Goal: Check status

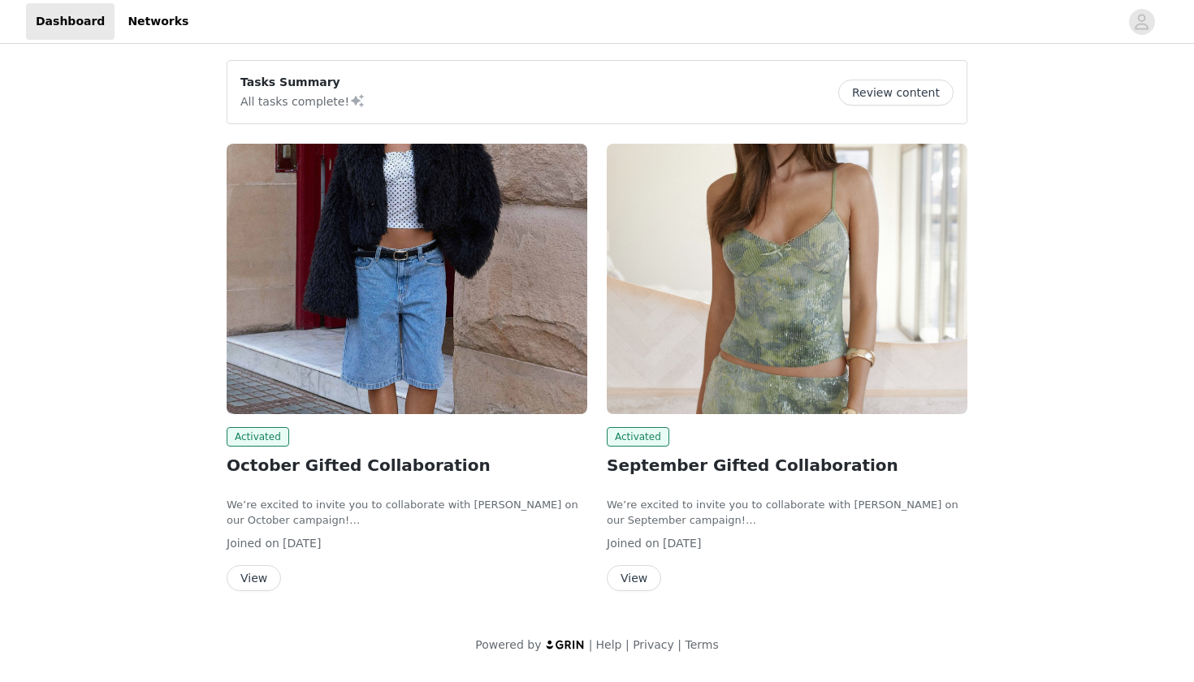
click at [251, 577] on button "View" at bounding box center [254, 578] width 54 height 26
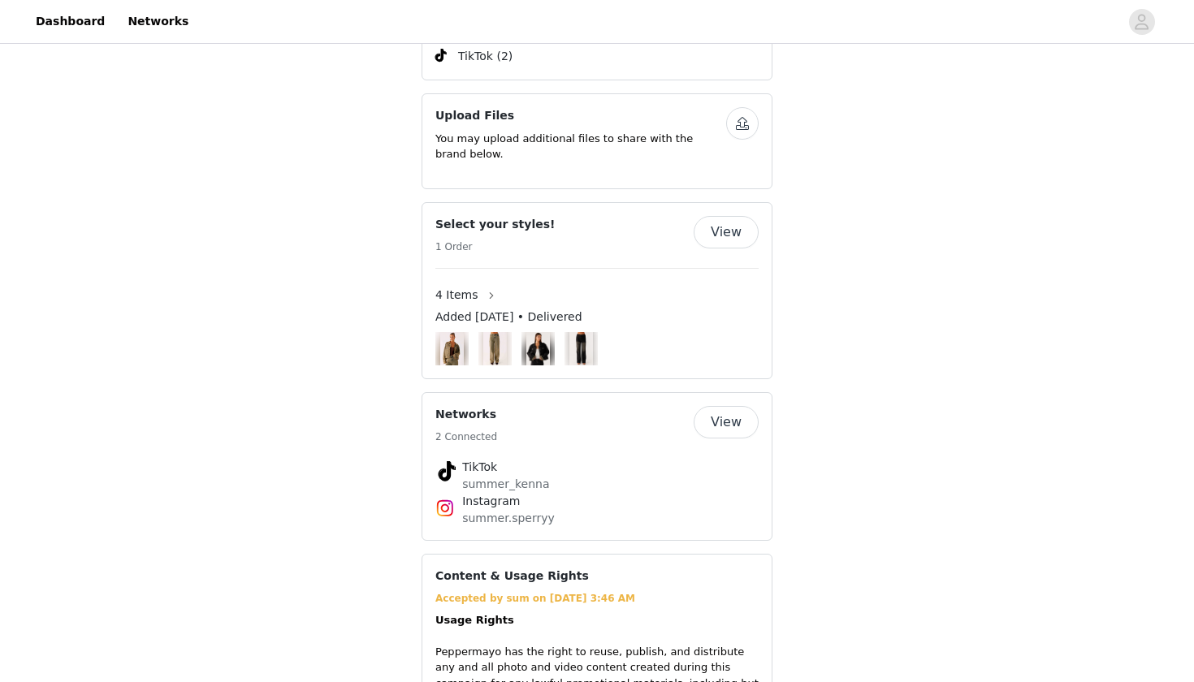
scroll to position [1073, 0]
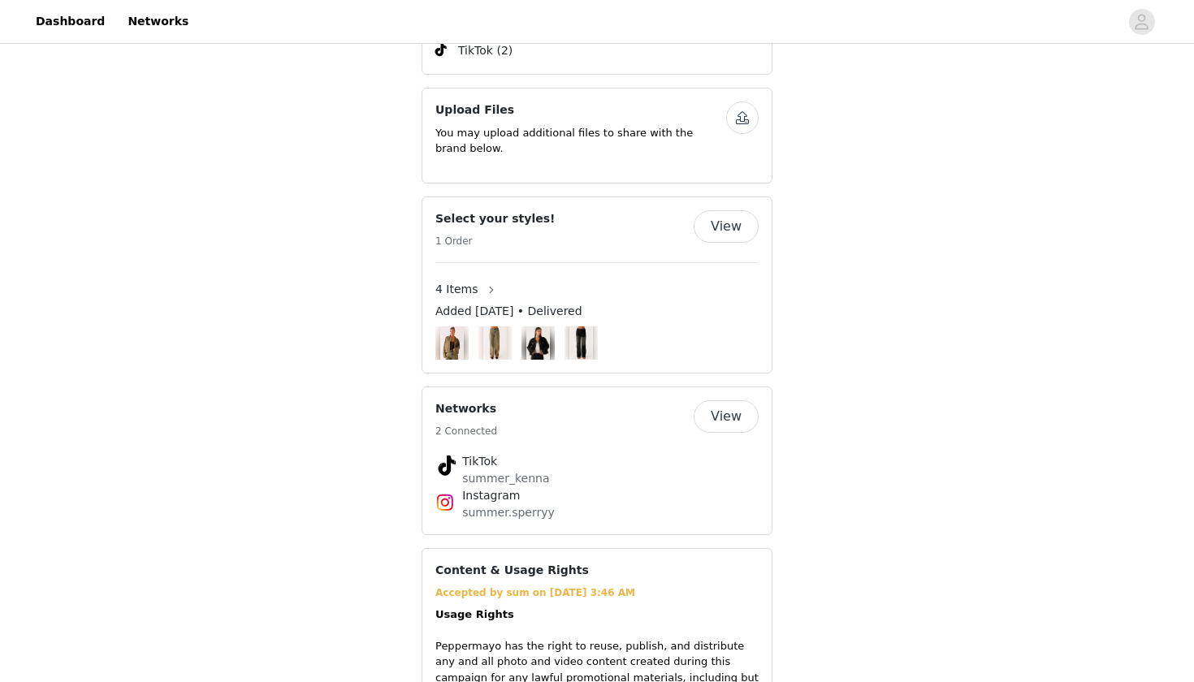
click at [724, 210] on button "View" at bounding box center [726, 226] width 65 height 32
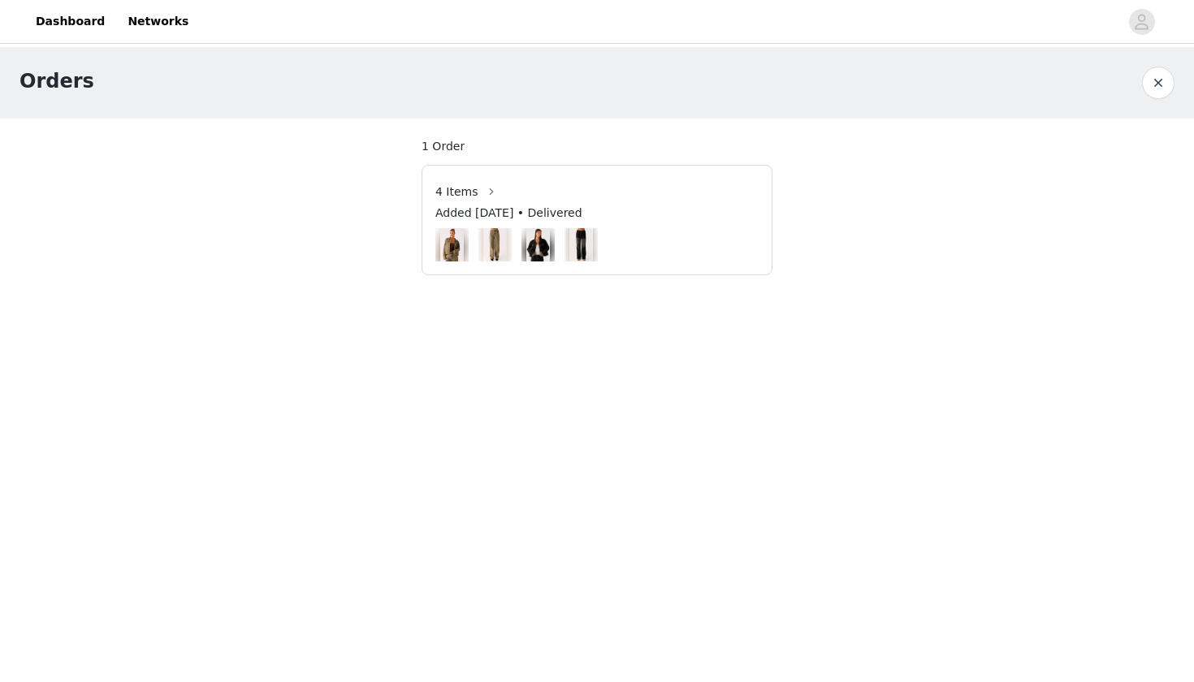
click at [528, 189] on div "4 Items" at bounding box center [596, 192] width 323 height 26
click at [490, 193] on button "button" at bounding box center [491, 192] width 26 height 26
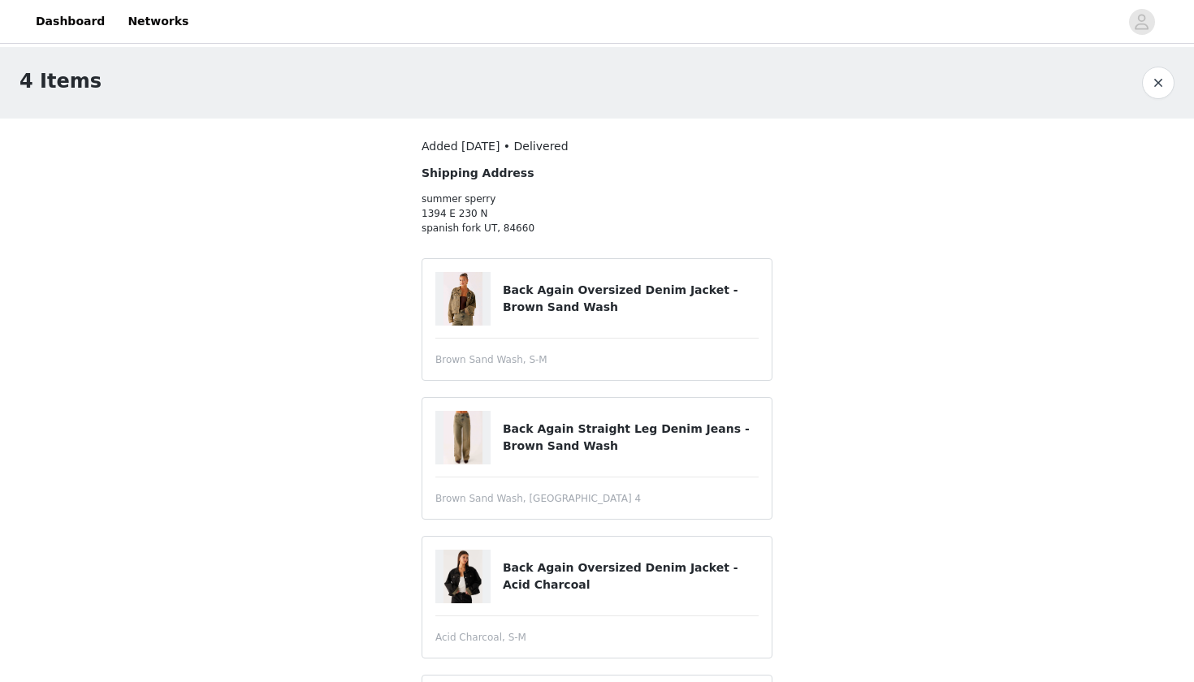
click at [802, 211] on div "4 Items Added [DATE] • Delivered Shipping Address summer sperry 1394 E [GEOGRAP…" at bounding box center [597, 440] width 1194 height 786
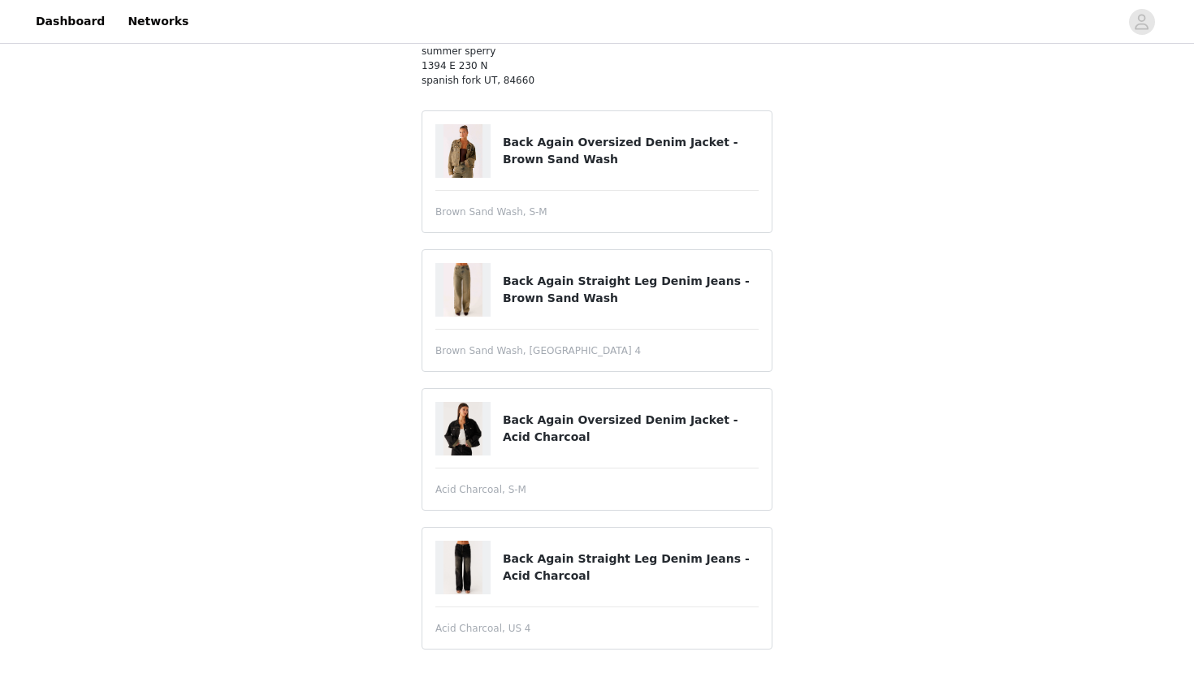
scroll to position [149, 0]
